Goal: Find specific page/section: Find specific page/section

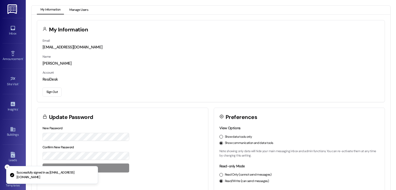
click at [81, 9] on button "Manage Users" at bounding box center [79, 10] width 26 height 9
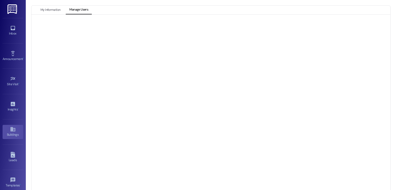
click at [12, 128] on icon at bounding box center [13, 130] width 6 height 6
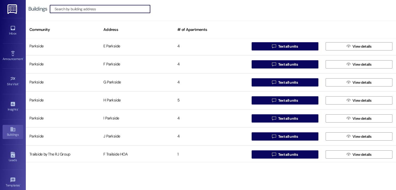
scroll to position [797, 0]
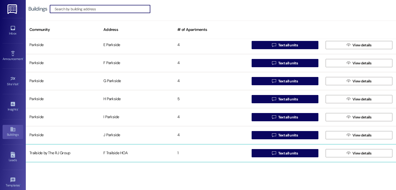
click at [108, 149] on div "F Trailside HOA" at bounding box center [137, 153] width 74 height 10
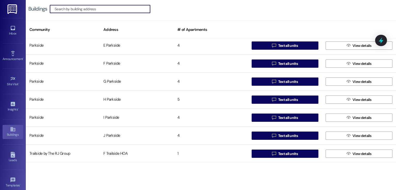
scroll to position [797, 0]
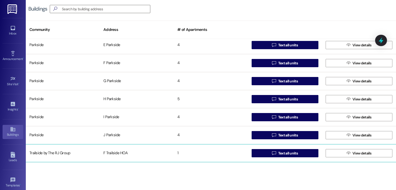
click at [119, 154] on div "F Trailside HOA" at bounding box center [137, 153] width 74 height 10
